Goal: Book appointment/travel/reservation

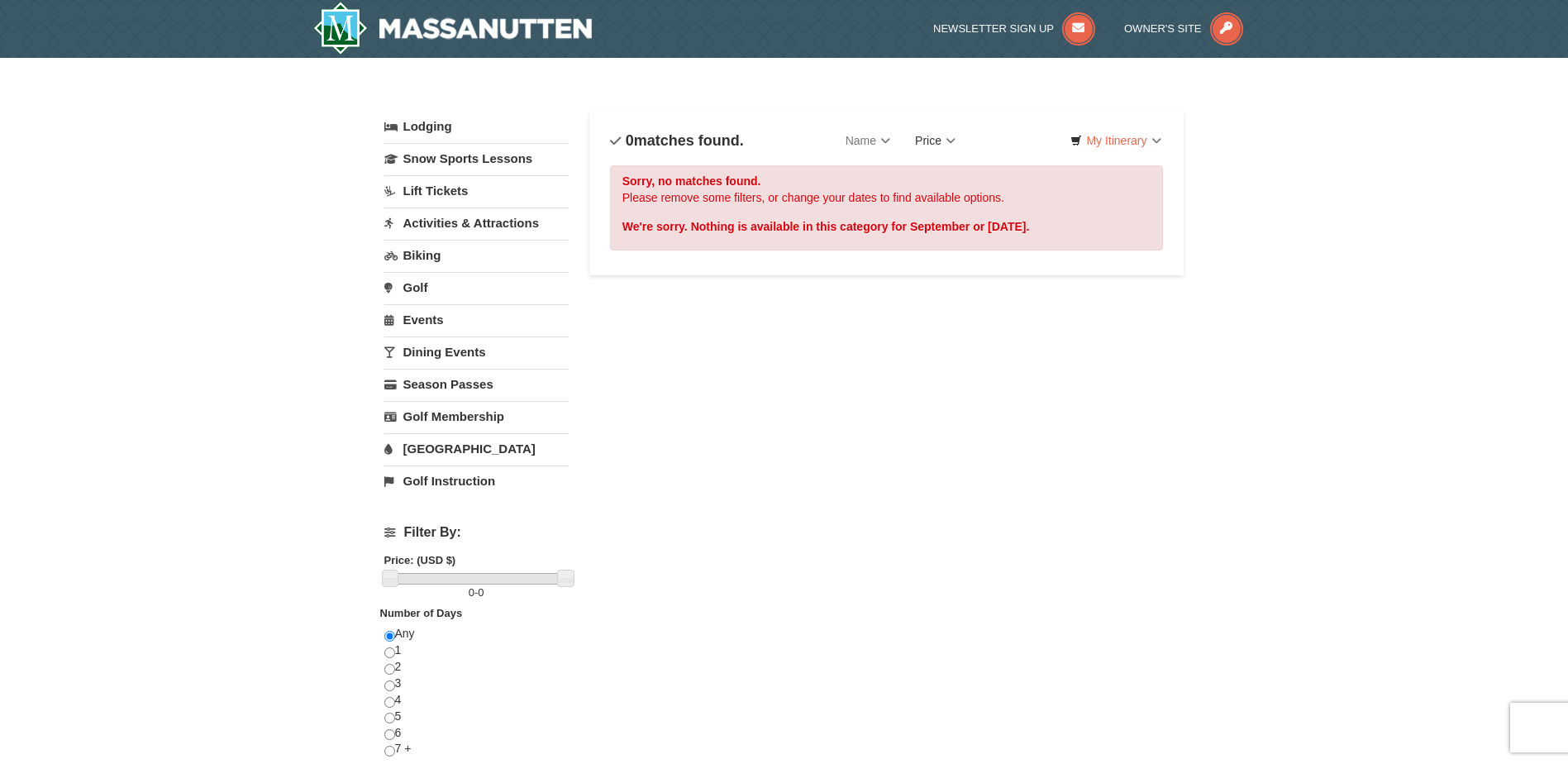
click at [943, 134] on link "Price" at bounding box center [935, 140] width 66 height 33
